Goal: Information Seeking & Learning: Compare options

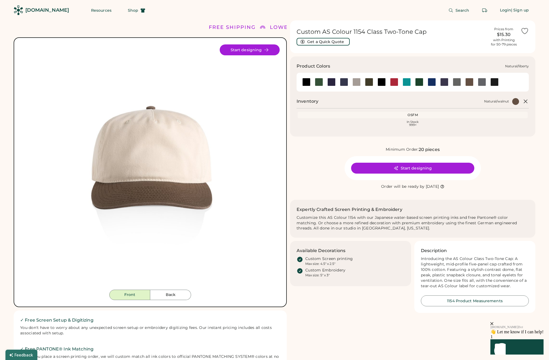
click at [432, 82] on div at bounding box center [432, 82] width 8 height 8
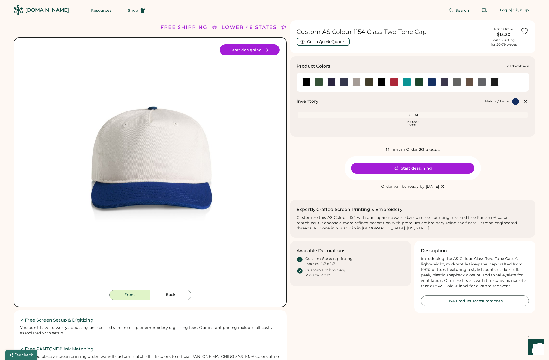
click at [487, 82] on div at bounding box center [481, 82] width 13 height 8
click at [482, 82] on div at bounding box center [482, 82] width 8 height 8
click at [479, 82] on div at bounding box center [482, 82] width 8 height 8
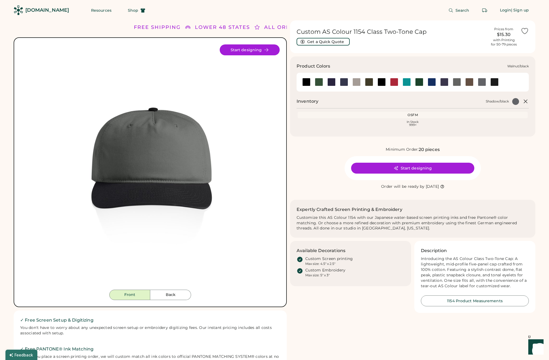
click at [494, 82] on div at bounding box center [494, 82] width 8 height 8
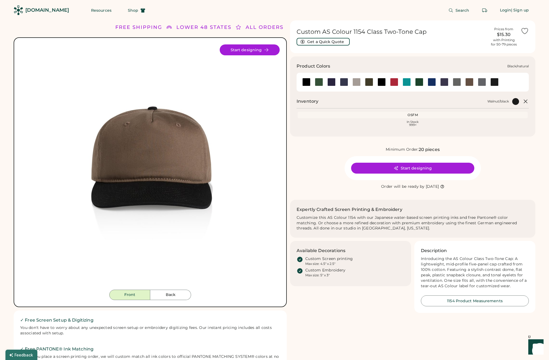
click at [307, 83] on div at bounding box center [306, 82] width 8 height 8
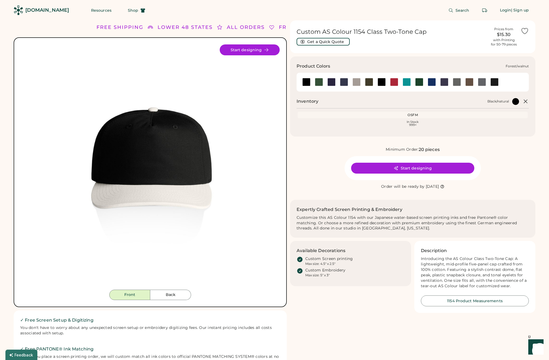
click at [319, 83] on div at bounding box center [319, 82] width 8 height 8
click at [333, 83] on div at bounding box center [331, 82] width 8 height 8
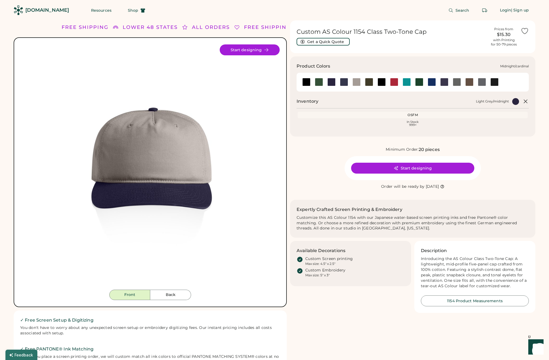
click at [343, 82] on div at bounding box center [344, 82] width 8 height 8
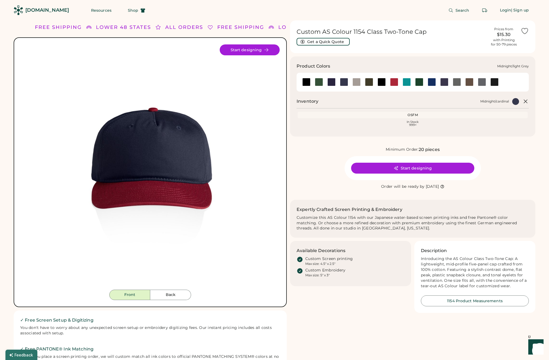
click at [356, 82] on div at bounding box center [356, 82] width 8 height 8
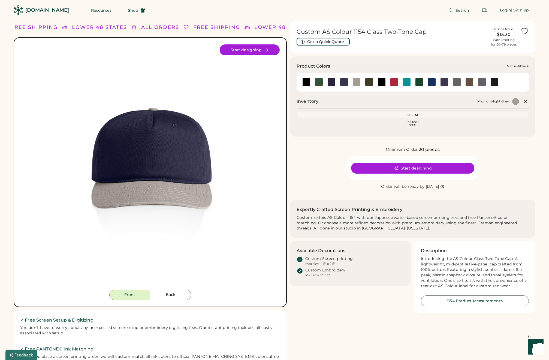
click at [383, 83] on div at bounding box center [381, 82] width 8 height 8
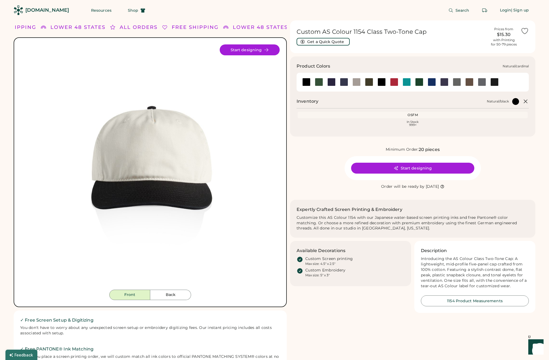
click at [392, 83] on div at bounding box center [394, 82] width 8 height 8
drag, startPoint x: 404, startPoint y: 83, endPoint x: 415, endPoint y: 83, distance: 11.5
click at [404, 83] on div at bounding box center [407, 82] width 8 height 8
click at [419, 83] on div at bounding box center [419, 82] width 8 height 8
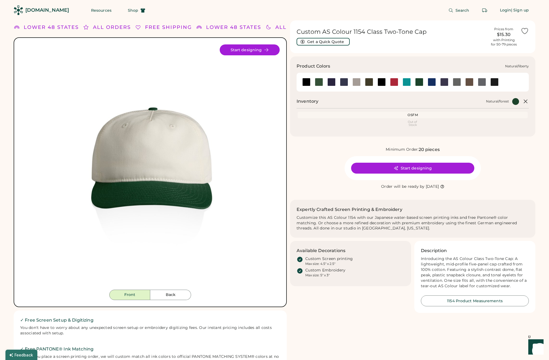
drag, startPoint x: 427, startPoint y: 82, endPoint x: 432, endPoint y: 82, distance: 5.2
click at [427, 82] on div at bounding box center [431, 82] width 13 height 8
click at [432, 82] on div at bounding box center [432, 82] width 8 height 8
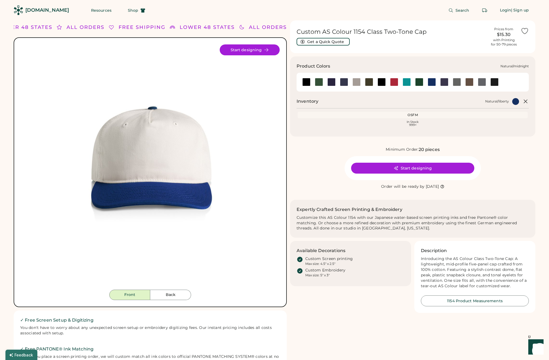
click at [444, 83] on div at bounding box center [444, 82] width 8 height 8
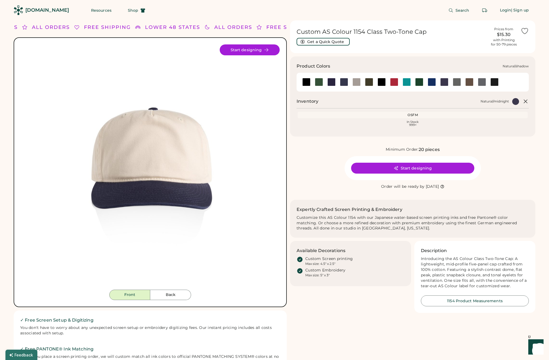
click at [456, 82] on div at bounding box center [457, 82] width 8 height 8
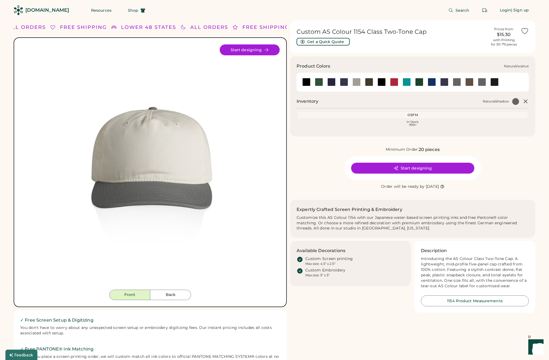
click at [467, 82] on div at bounding box center [469, 82] width 8 height 8
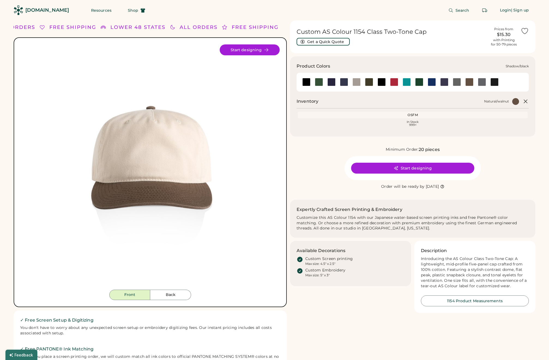
click at [481, 81] on div at bounding box center [482, 82] width 8 height 8
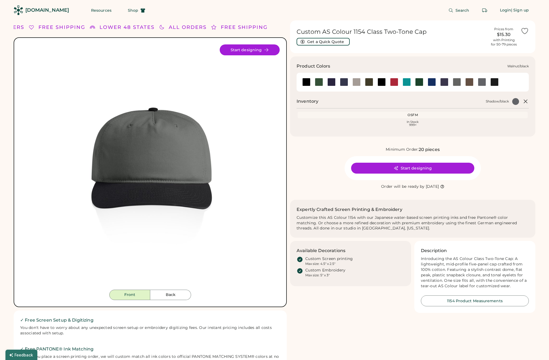
click at [494, 81] on div at bounding box center [494, 82] width 8 height 8
